Goal: Obtain resource: Obtain resource

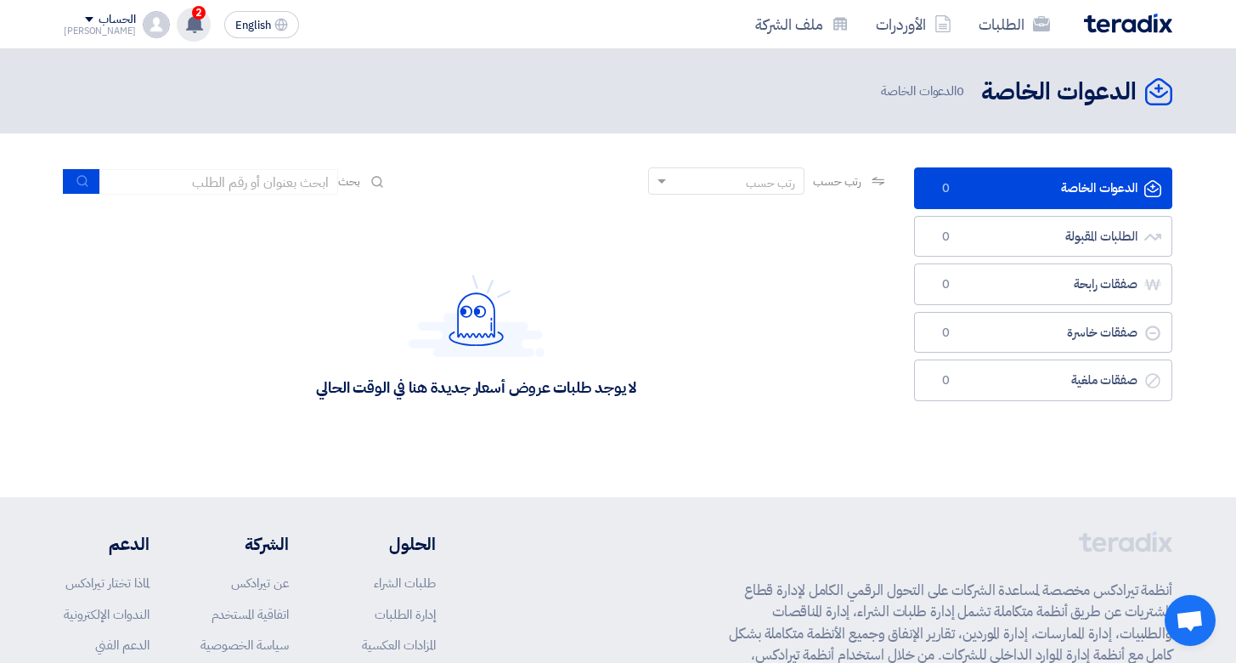
click at [185, 31] on icon at bounding box center [194, 23] width 19 height 19
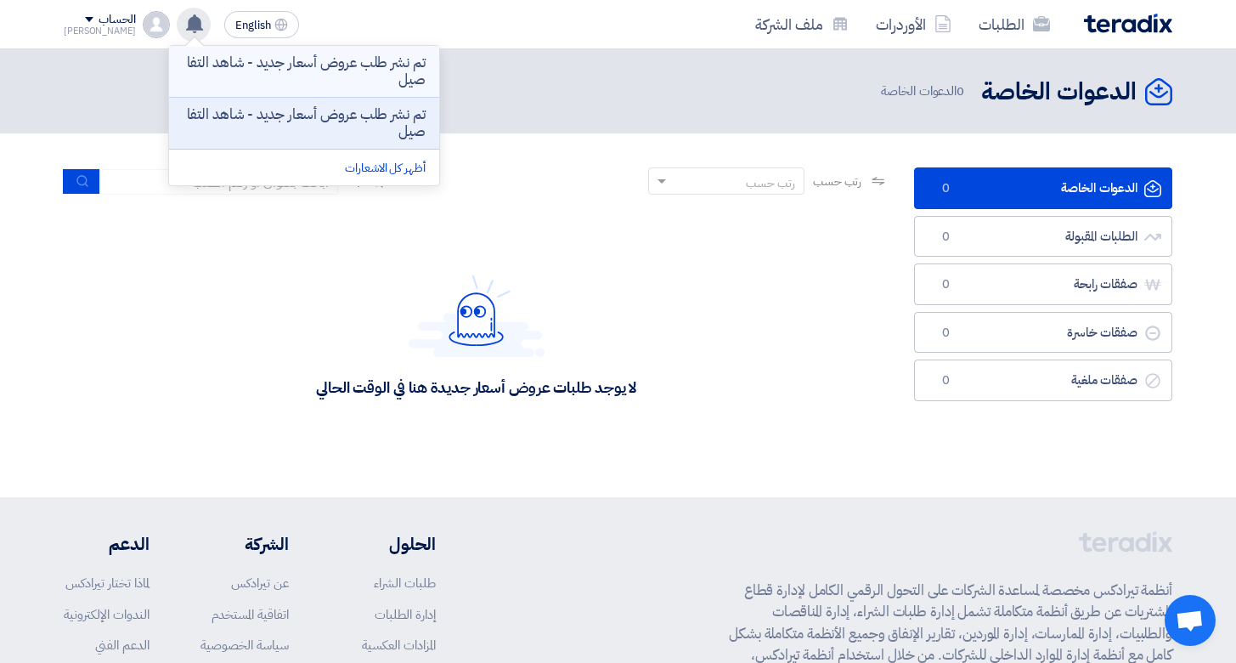
click at [296, 69] on p "تم نشر طلب عروض أسعار جديد - شاهد التفاصيل" at bounding box center [304, 71] width 243 height 34
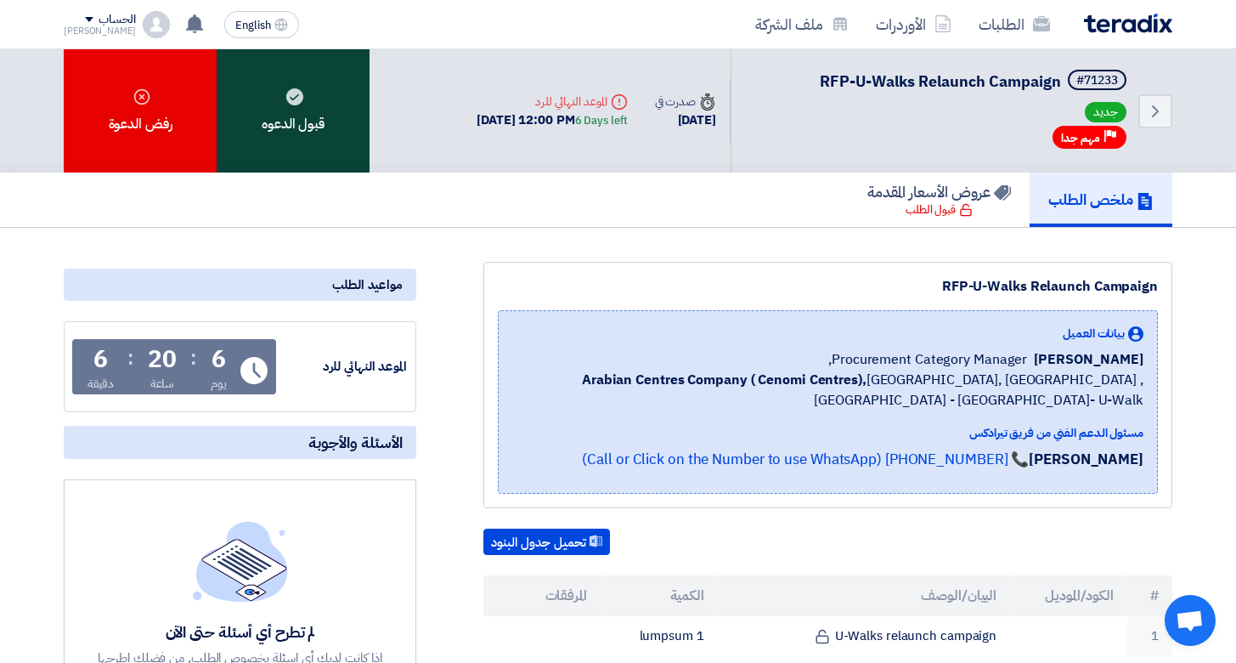
click at [280, 119] on div "قبول الدعوه" at bounding box center [293, 110] width 153 height 123
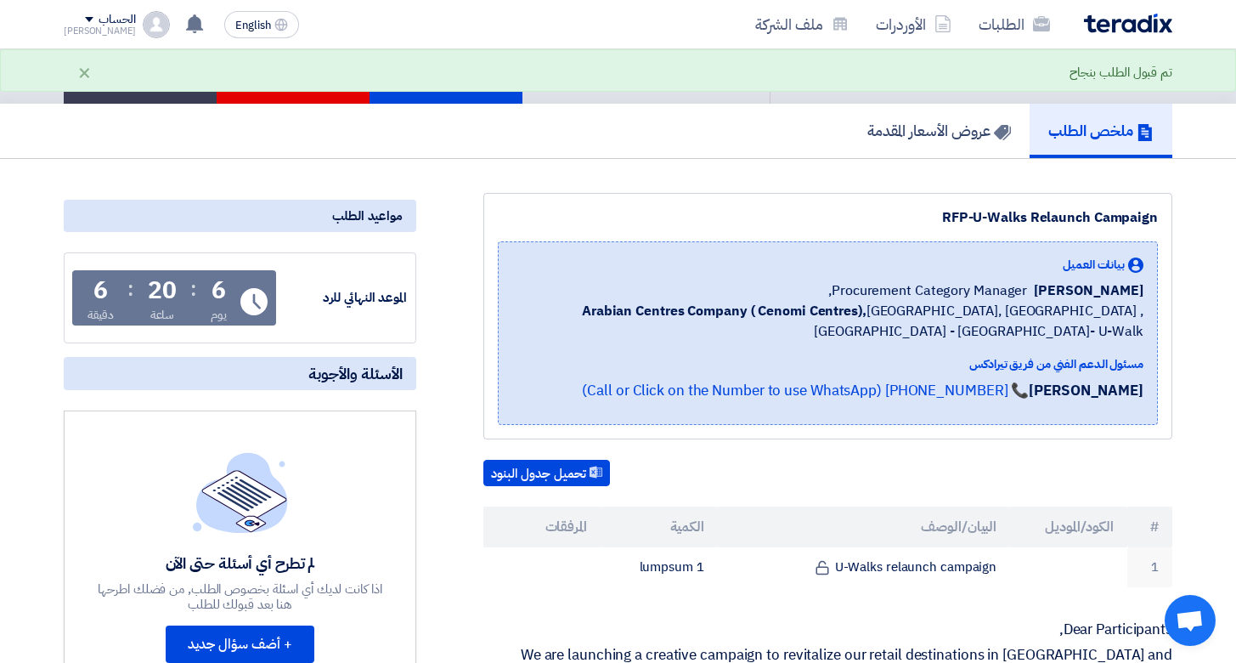
scroll to position [105, 0]
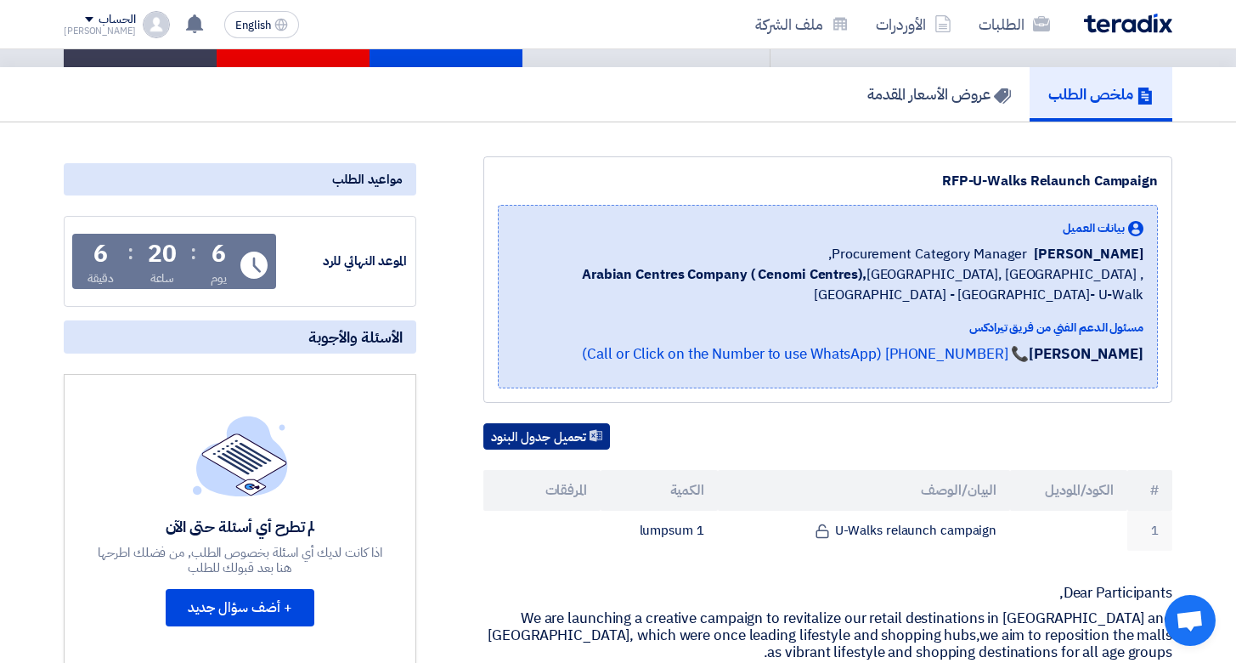
click at [544, 450] on button "تحميل جدول البنود" at bounding box center [546, 436] width 127 height 27
click at [711, 115] on div "ملخص الطلب عروض الأسعار المقدمة" at bounding box center [618, 94] width 1109 height 54
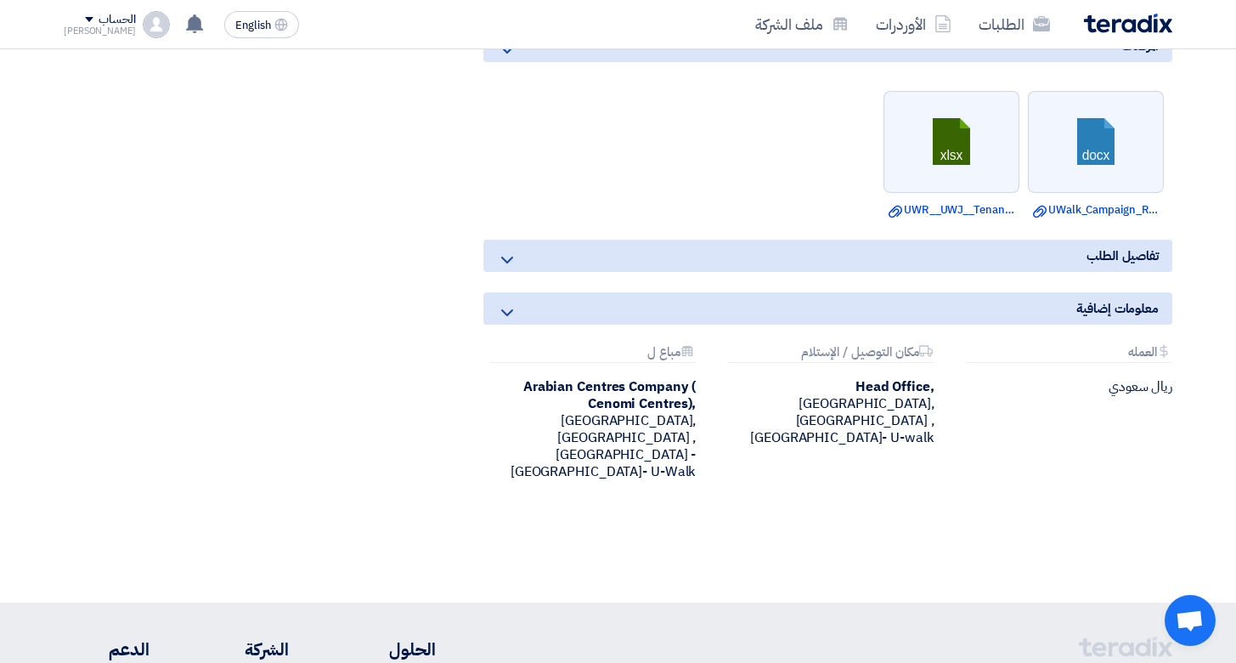
scroll to position [984, 0]
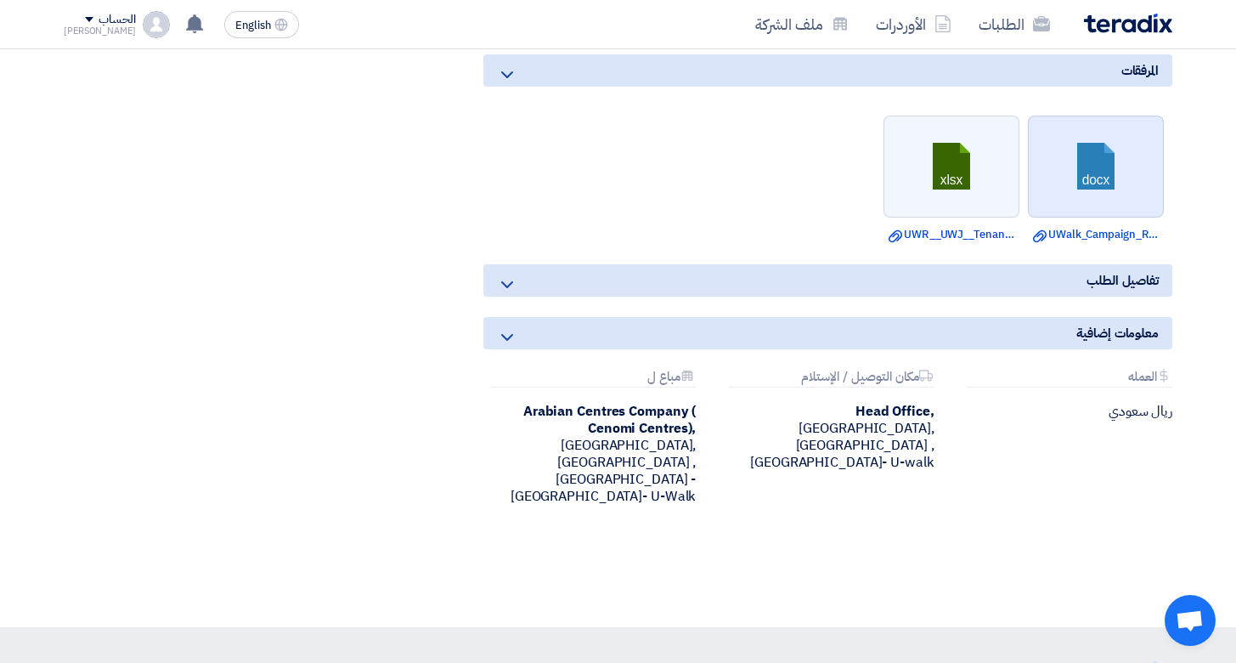
click at [1067, 214] on link at bounding box center [1097, 167] width 136 height 102
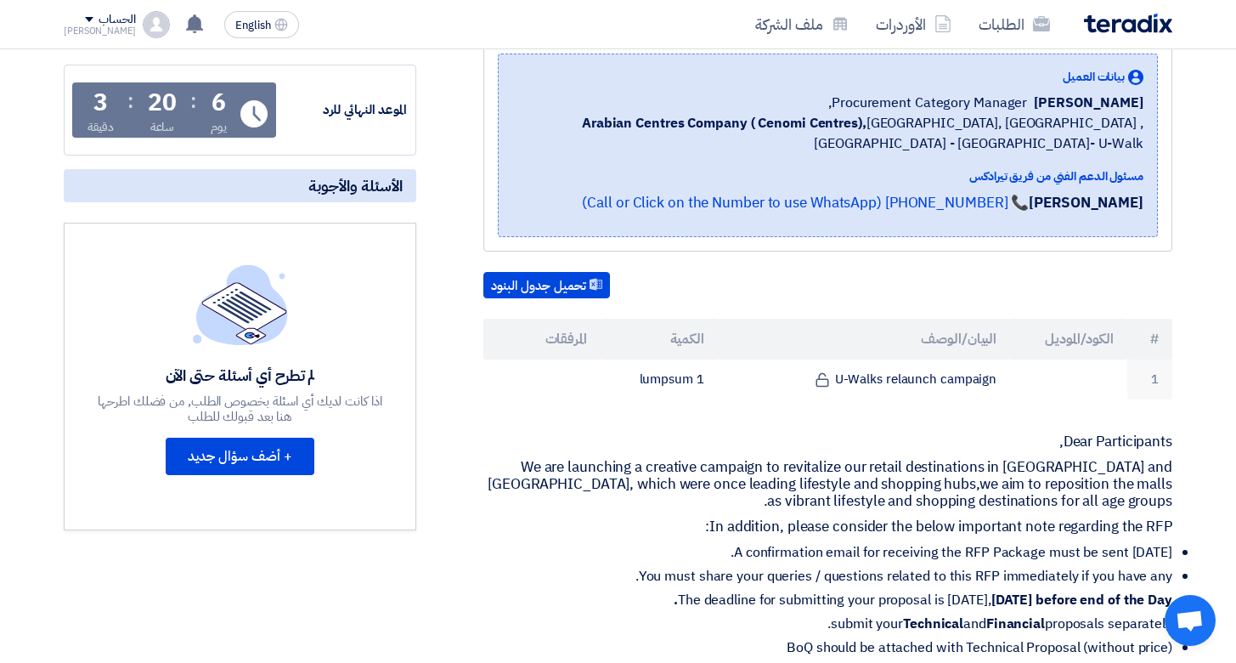
scroll to position [134, 0]
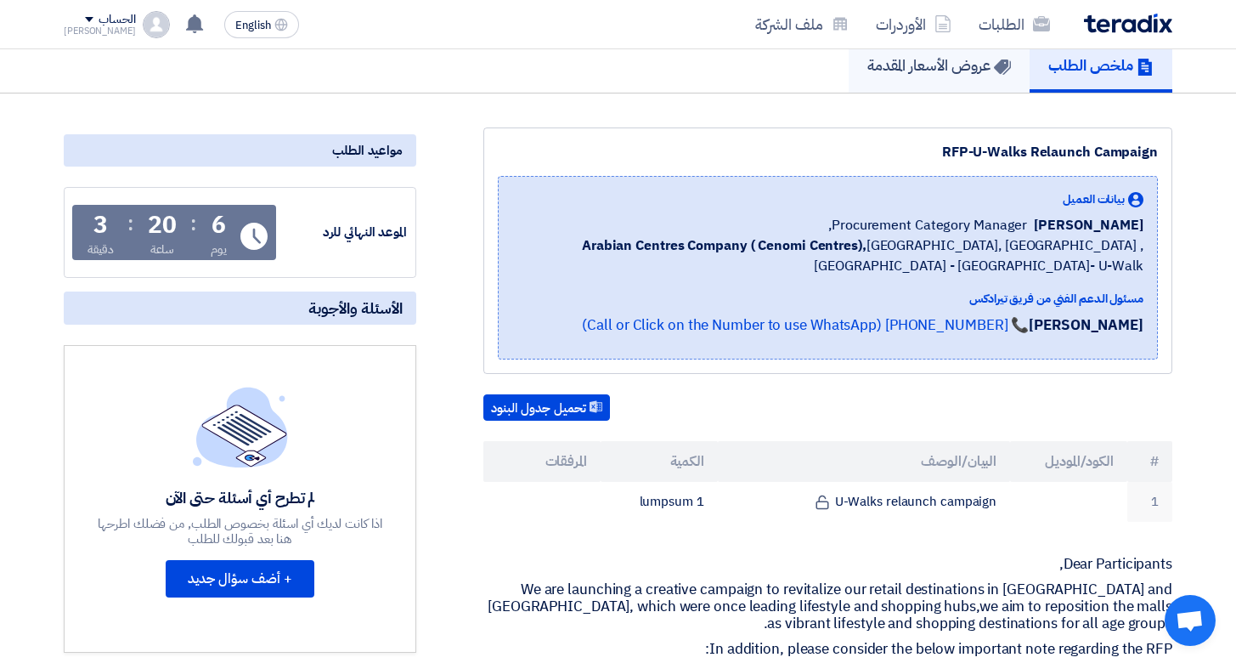
click at [940, 75] on h5 "عروض الأسعار المقدمة" at bounding box center [939, 65] width 144 height 20
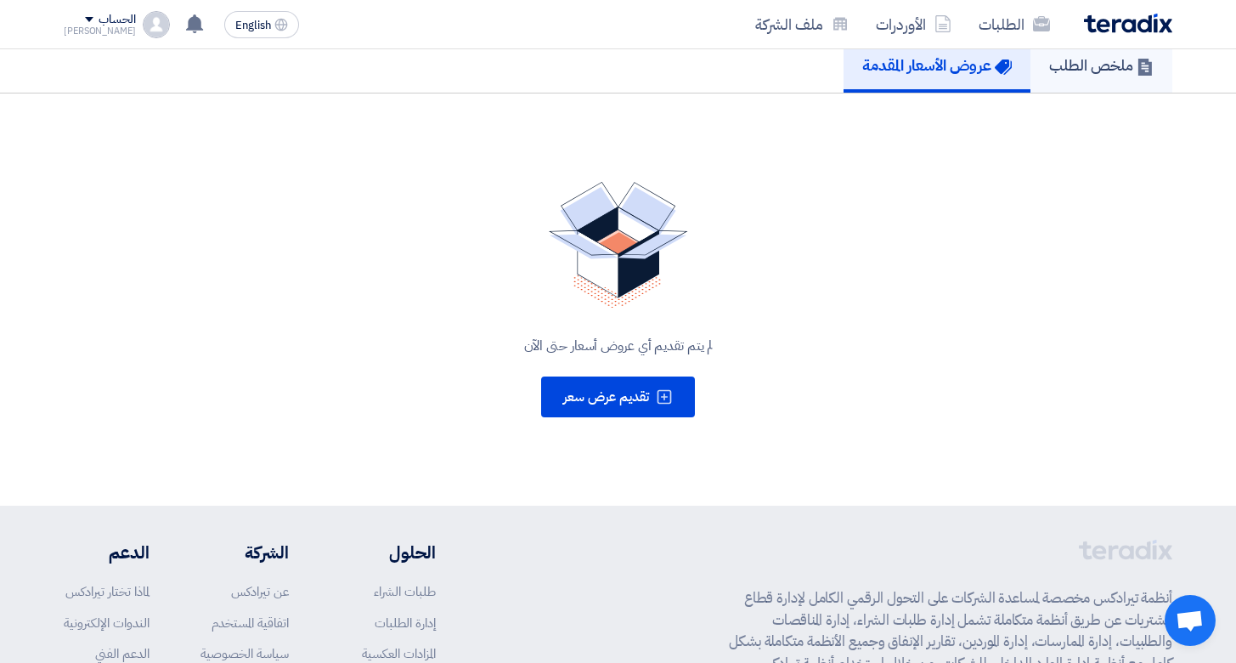
click at [1110, 93] on link "ملخص الطلب" at bounding box center [1102, 65] width 142 height 54
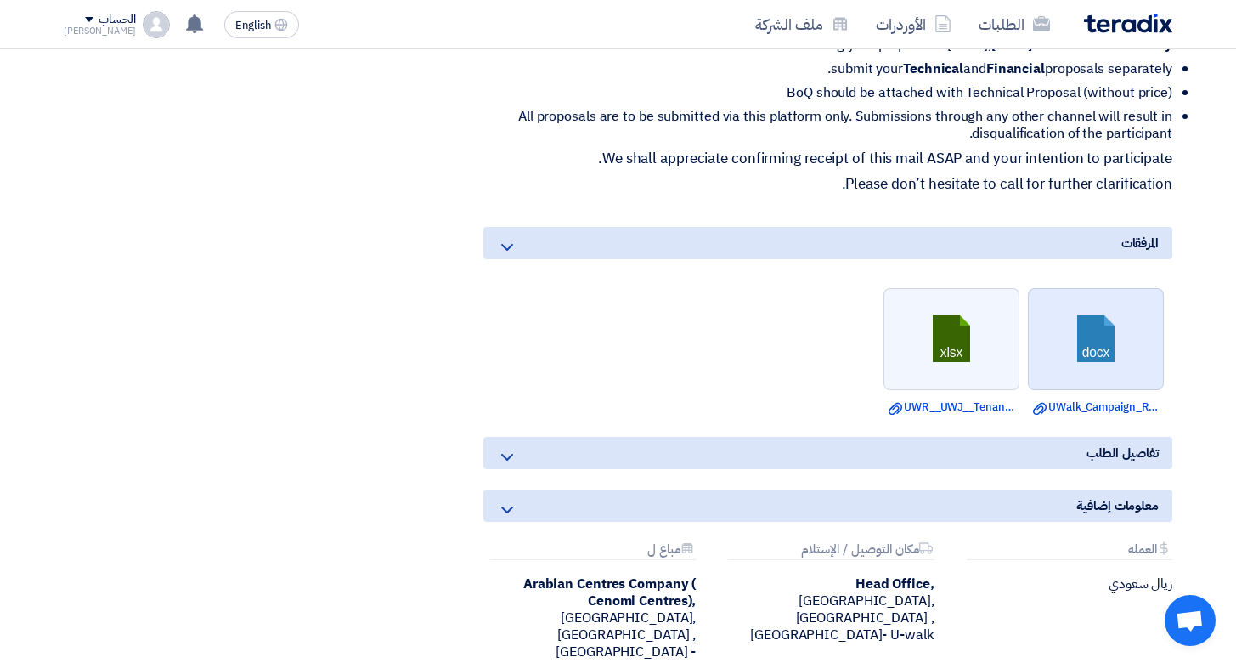
scroll to position [784, 0]
